Goal: Navigation & Orientation: Find specific page/section

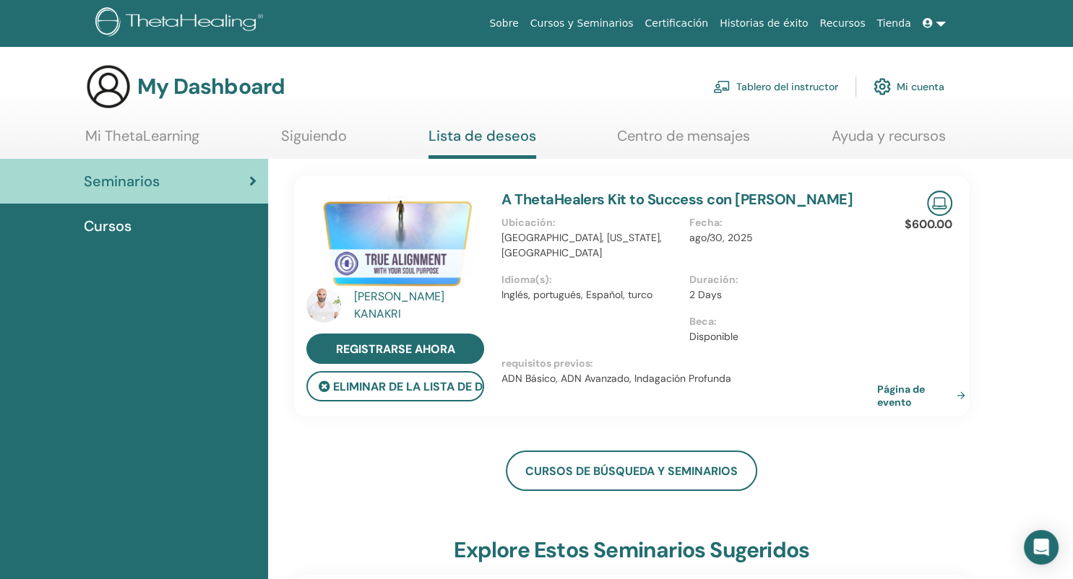
click at [135, 230] on div "Cursos" at bounding box center [134, 226] width 245 height 22
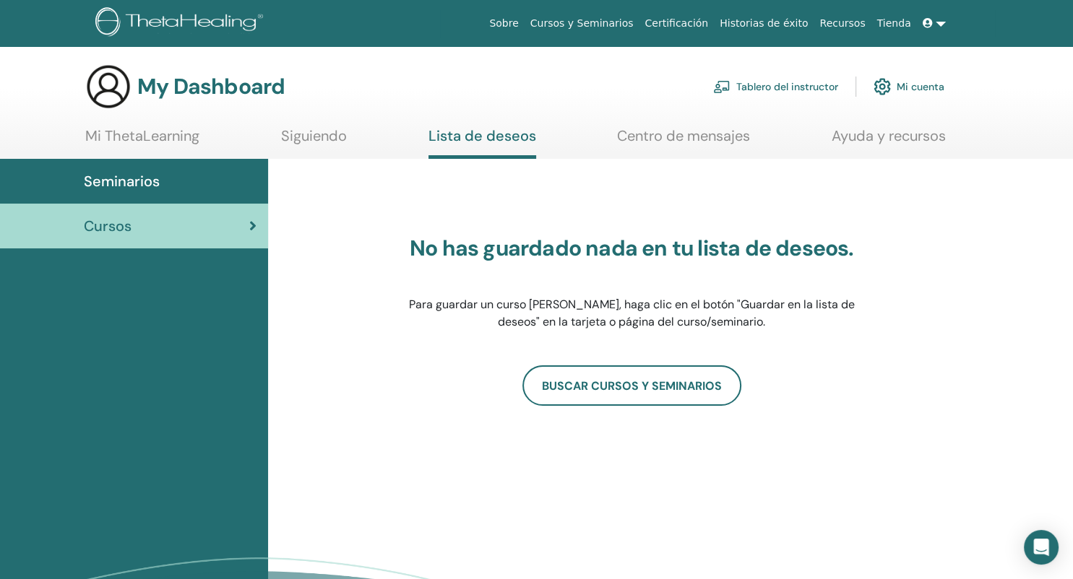
click at [942, 22] on link at bounding box center [934, 23] width 35 height 27
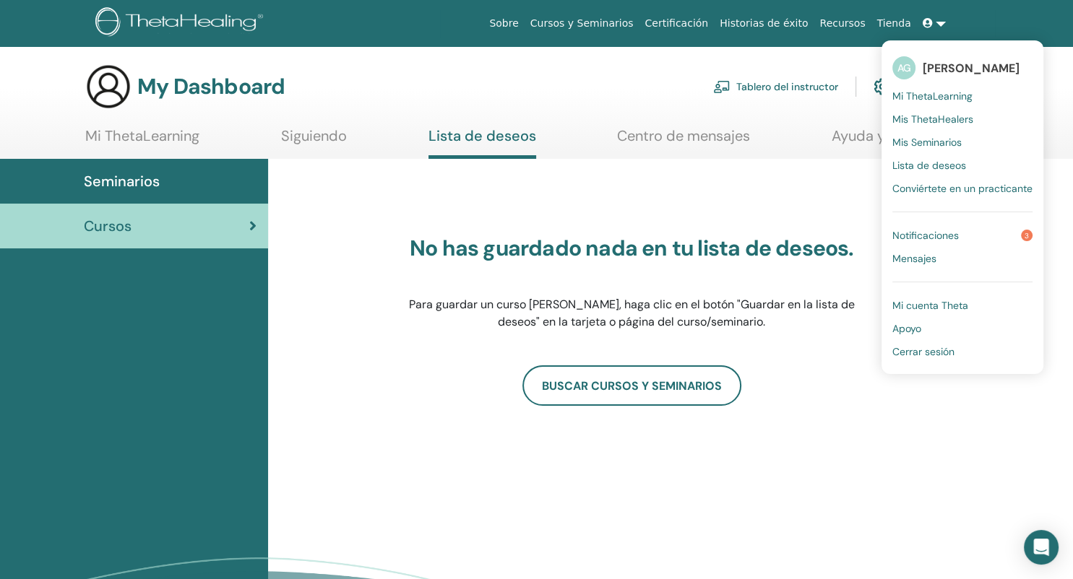
click at [948, 94] on span "Mi ThetaLearning" at bounding box center [932, 96] width 80 height 13
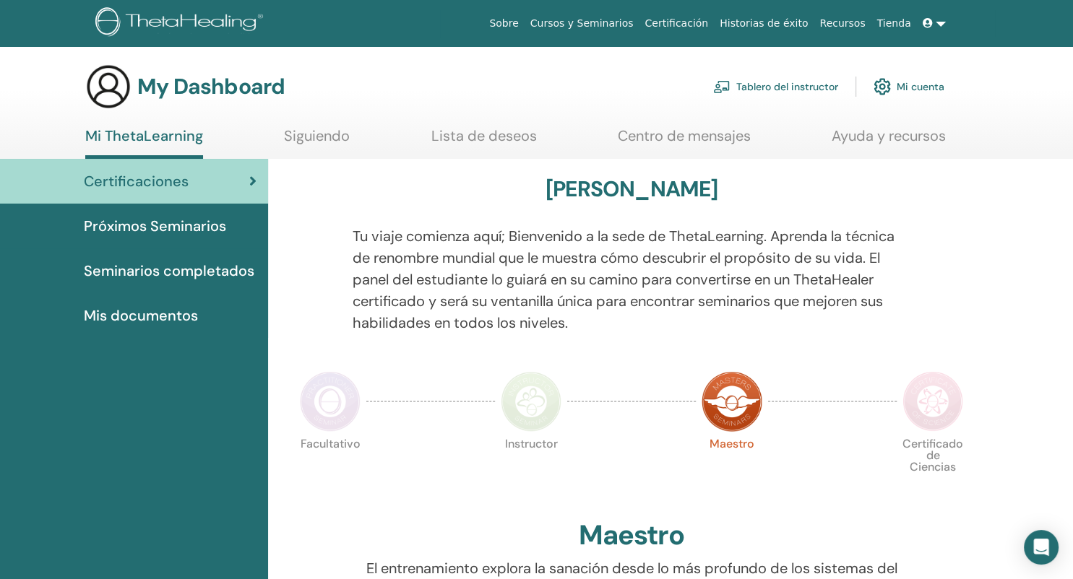
click at [213, 267] on span "Seminarios completados" at bounding box center [169, 271] width 170 height 22
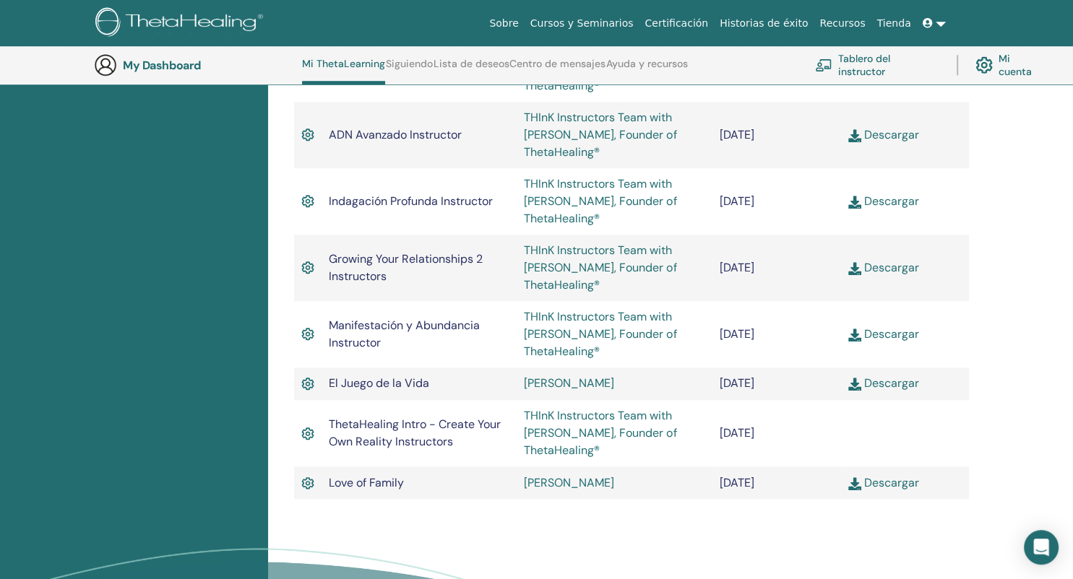
scroll to position [1130, 0]
click at [853, 340] on img at bounding box center [854, 334] width 13 height 13
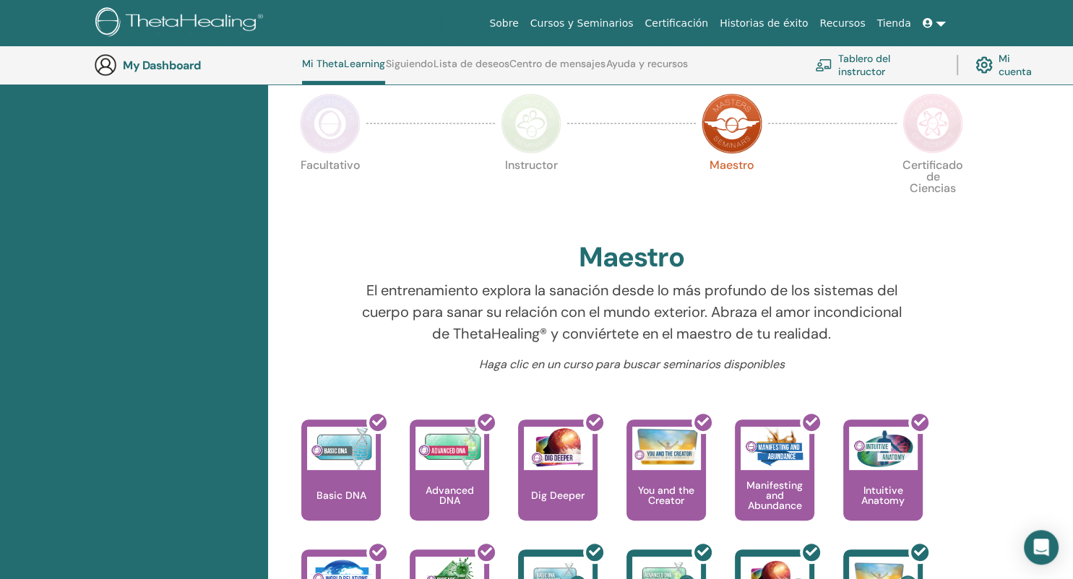
scroll to position [272, 0]
